Goal: Information Seeking & Learning: Find specific page/section

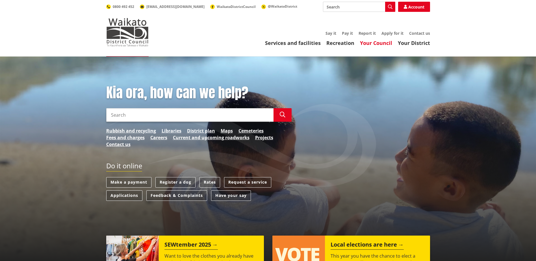
click at [388, 44] on link "Your Council" at bounding box center [376, 43] width 32 height 7
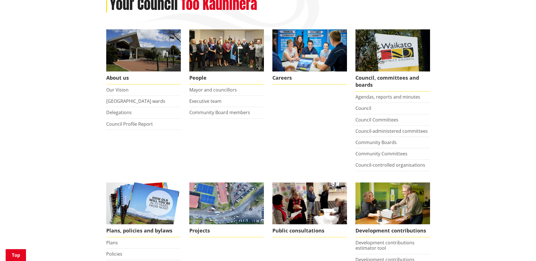
scroll to position [57, 0]
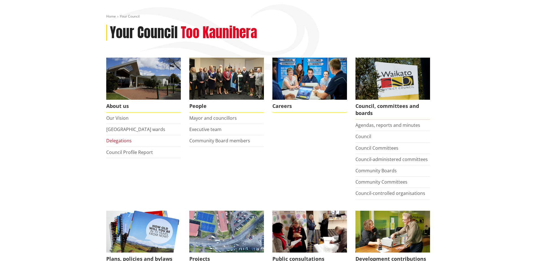
click at [128, 141] on link "Delegations" at bounding box center [118, 141] width 25 height 6
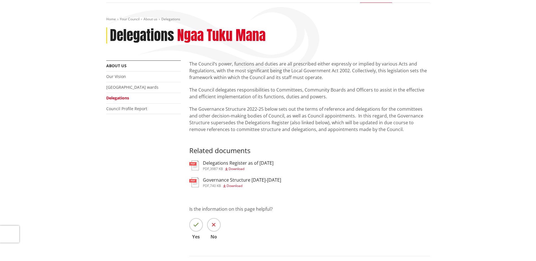
scroll to position [57, 0]
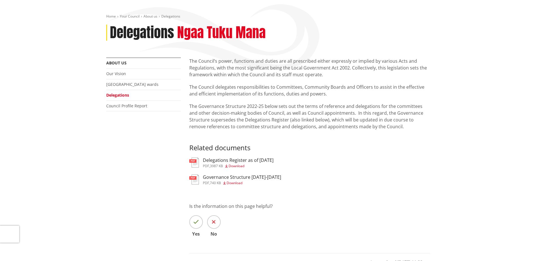
click at [215, 177] on h3 "Governance Structure 2022-2025" at bounding box center [242, 177] width 78 height 5
